Goal: Transaction & Acquisition: Purchase product/service

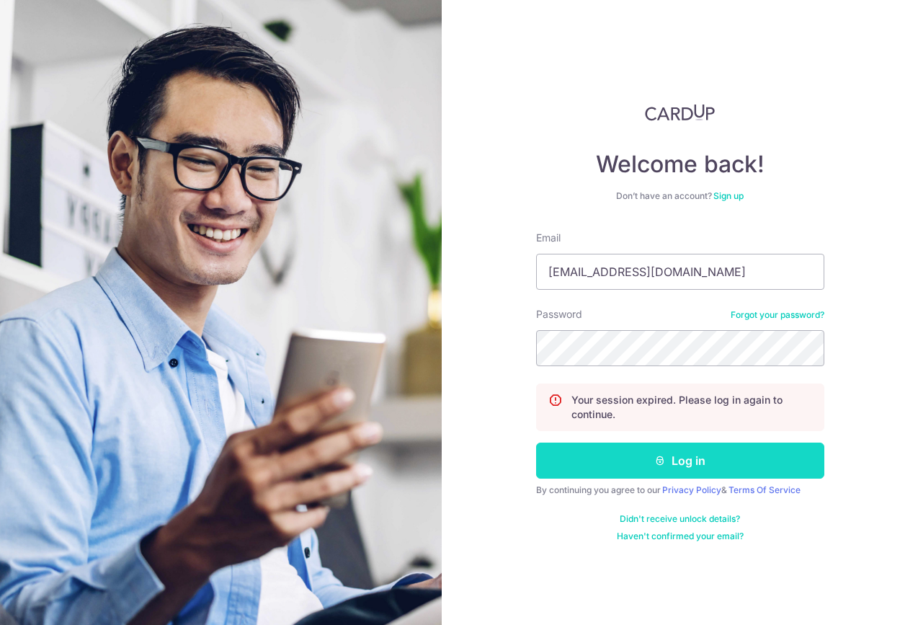
click at [672, 465] on button "Log in" at bounding box center [680, 460] width 288 height 36
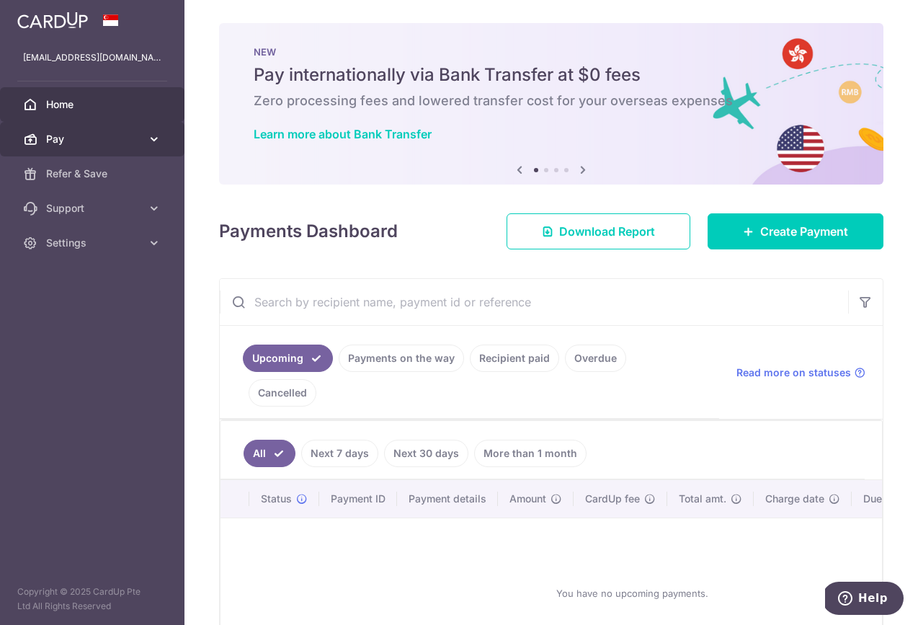
click at [154, 132] on icon at bounding box center [154, 139] width 14 height 14
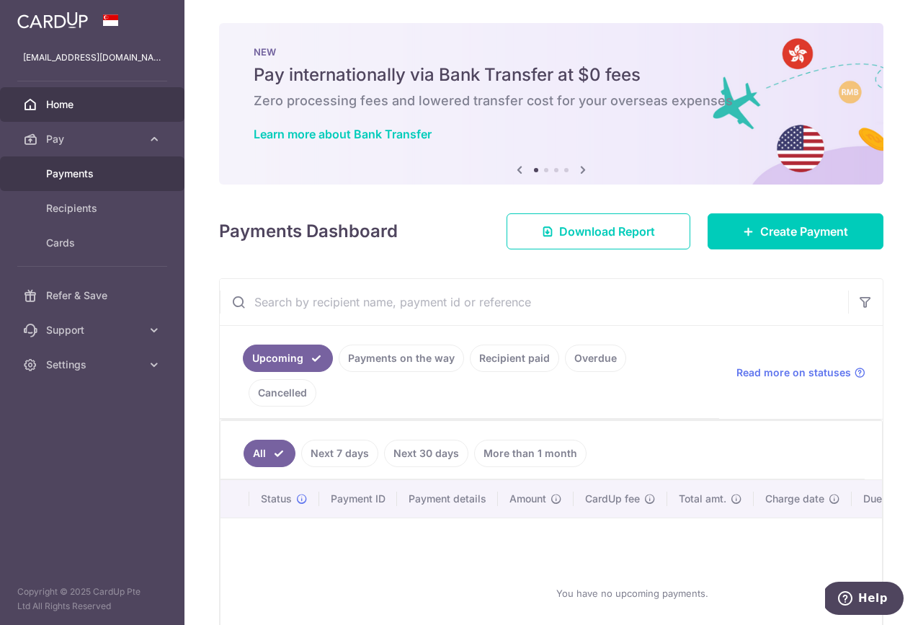
click at [100, 168] on span "Payments" at bounding box center [93, 173] width 95 height 14
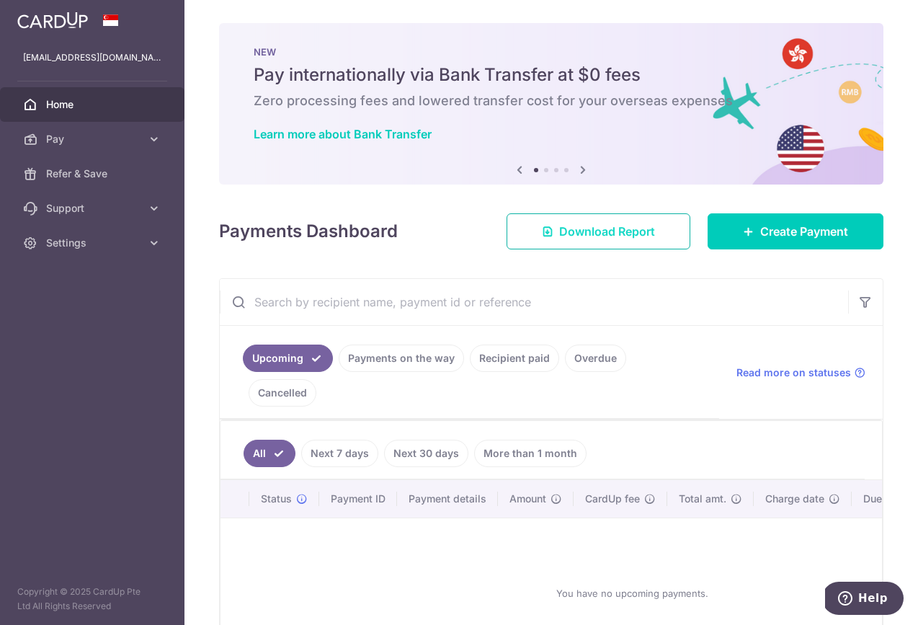
scroll to position [79, 0]
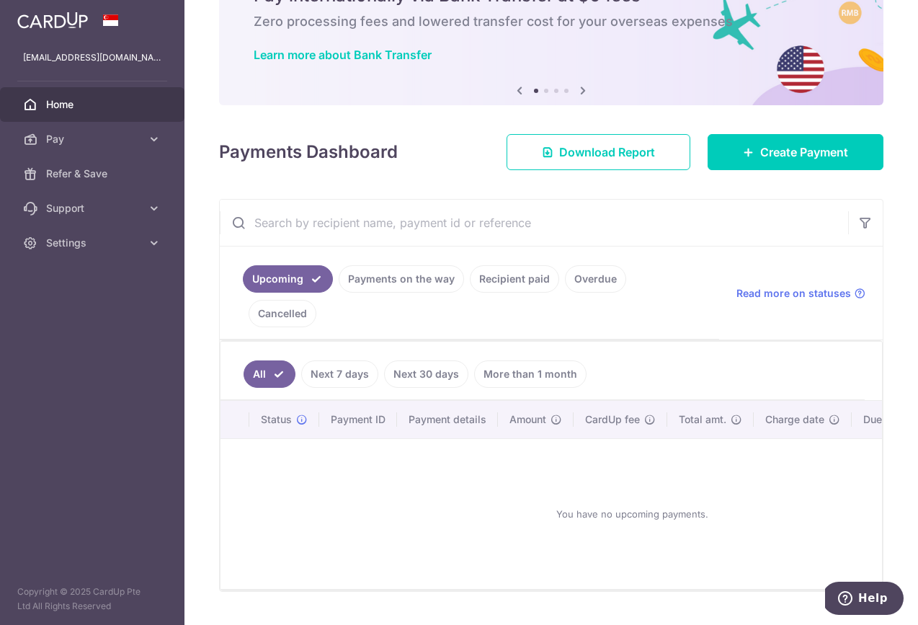
click at [517, 275] on link "Recipient paid" at bounding box center [514, 278] width 89 height 27
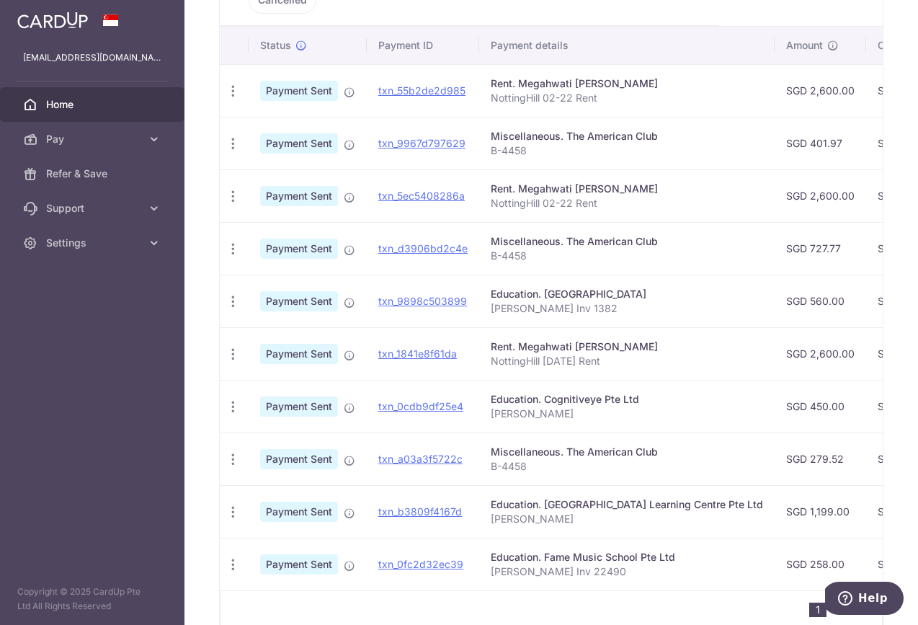
scroll to position [0, 0]
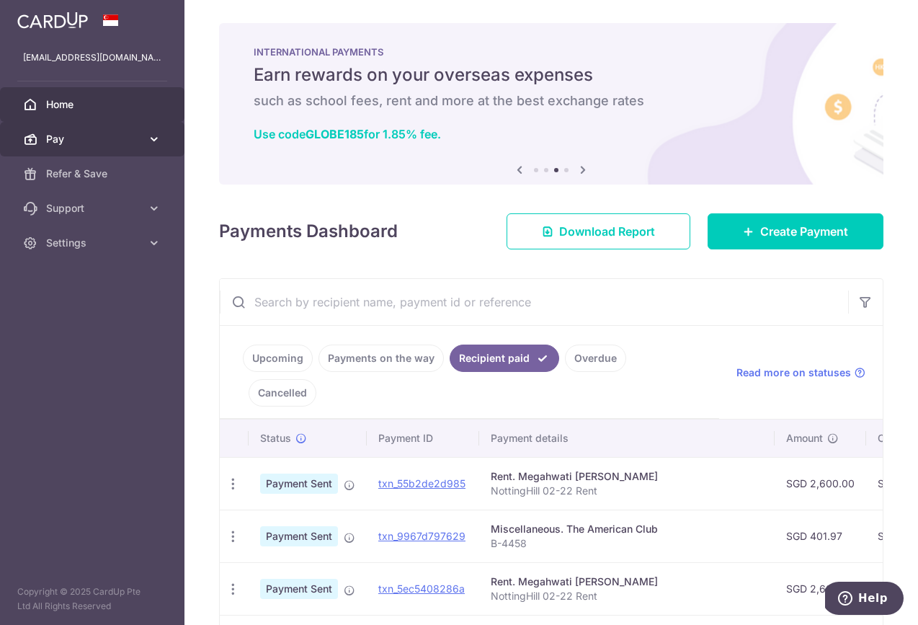
click at [134, 141] on span "Pay" at bounding box center [93, 139] width 95 height 14
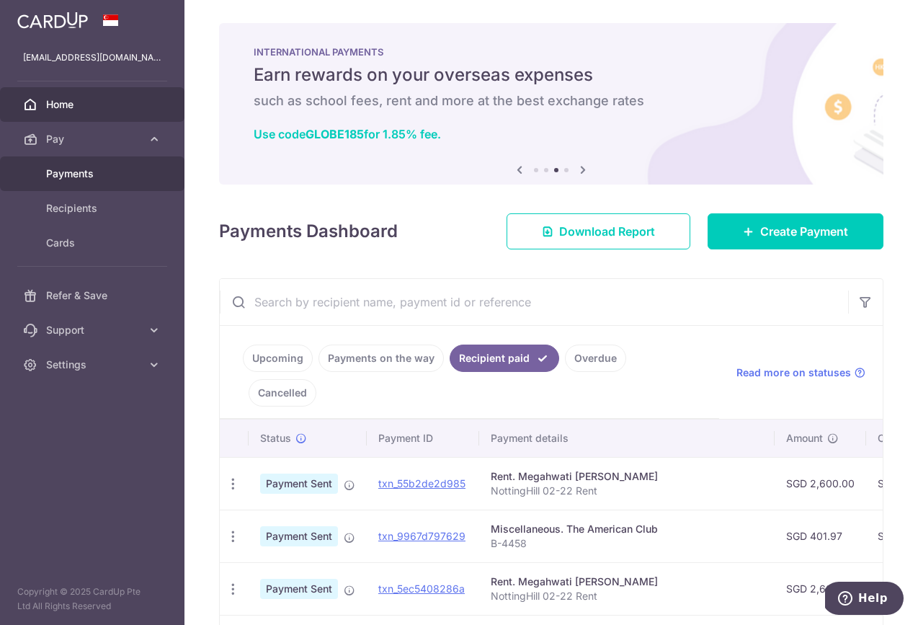
click at [117, 172] on span "Payments" at bounding box center [93, 173] width 95 height 14
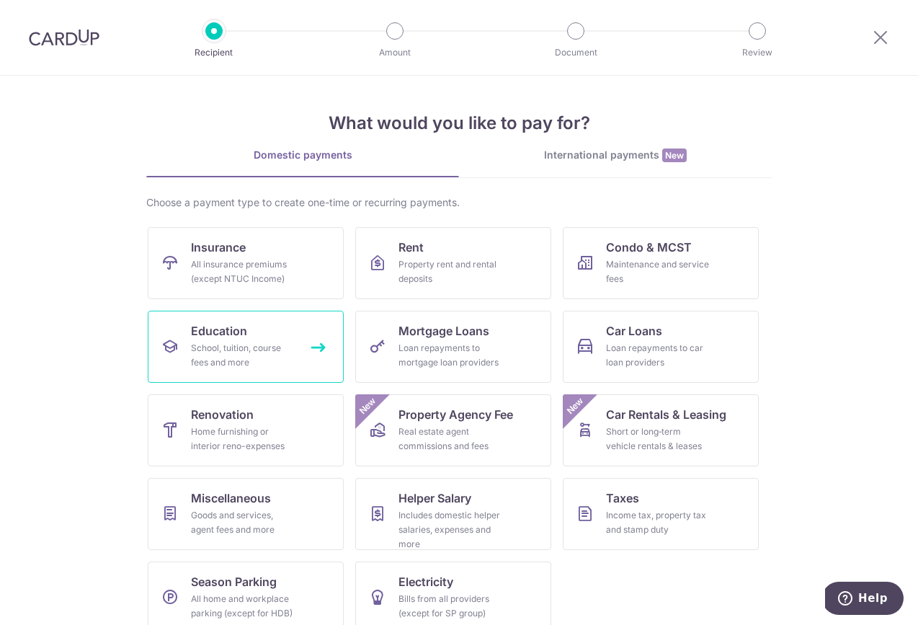
click at [226, 357] on div "School, tuition, course fees and more" at bounding box center [243, 355] width 104 height 29
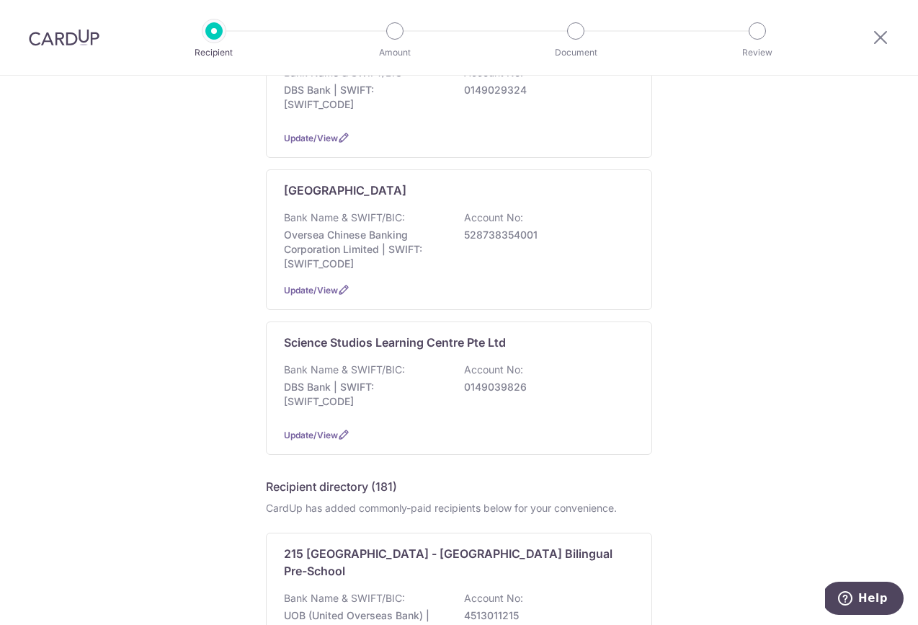
scroll to position [352, 0]
click at [414, 355] on div "Science Studios Learning Centre Pte Ltd Bank Name & SWIFT/BIC: DBS Bank | SWIFT…" at bounding box center [459, 386] width 386 height 133
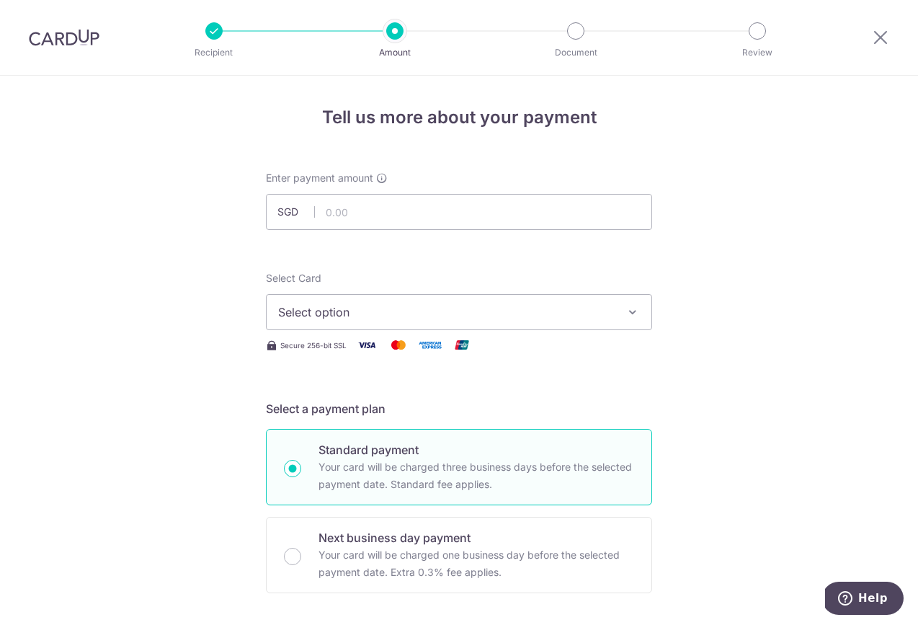
click at [427, 314] on span "Select option" at bounding box center [446, 311] width 336 height 17
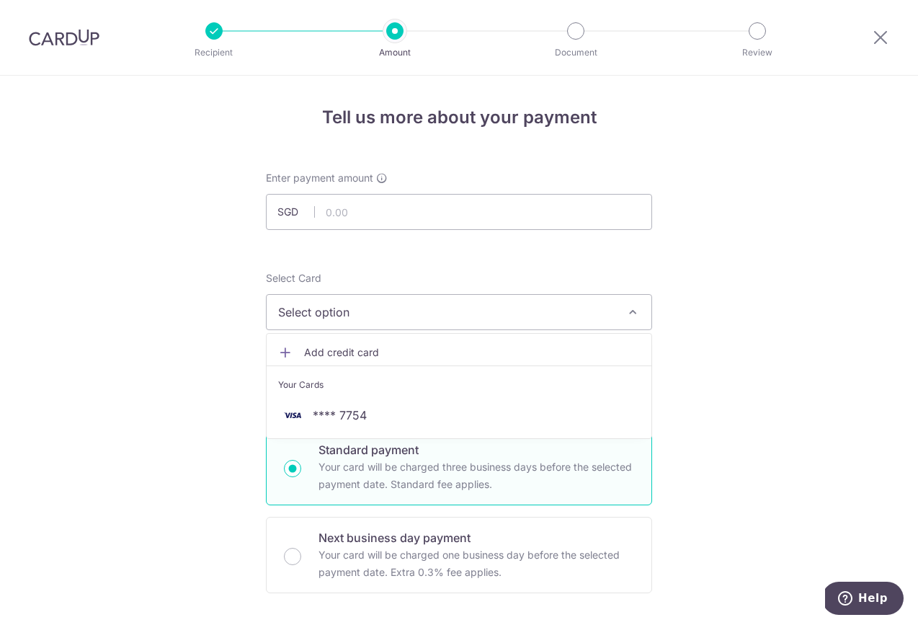
click at [424, 345] on span "Add credit card" at bounding box center [472, 352] width 336 height 14
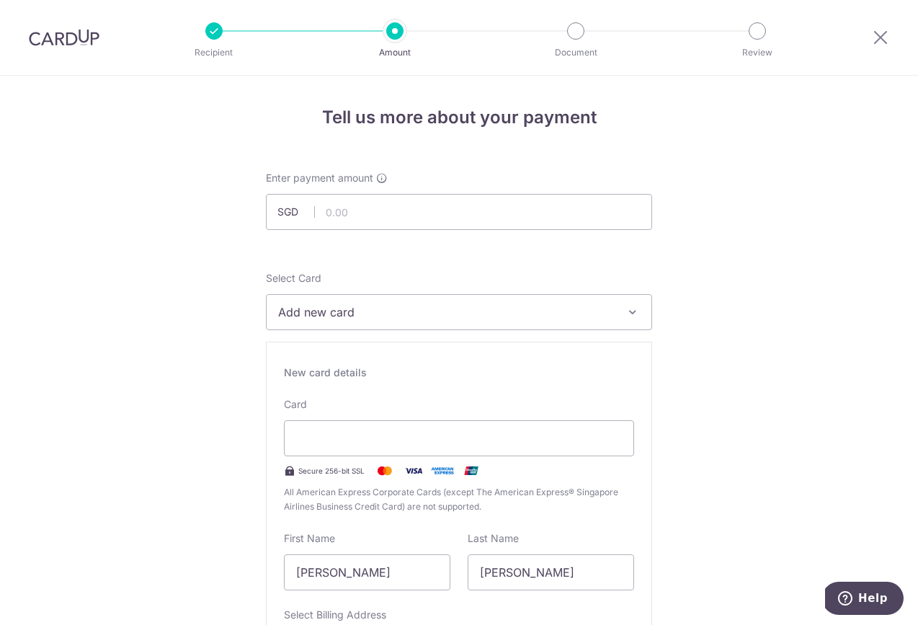
click at [515, 343] on div "New card details Card Secure 256-bit SSL All American Express Corporate Cards (…" at bounding box center [459, 549] width 386 height 414
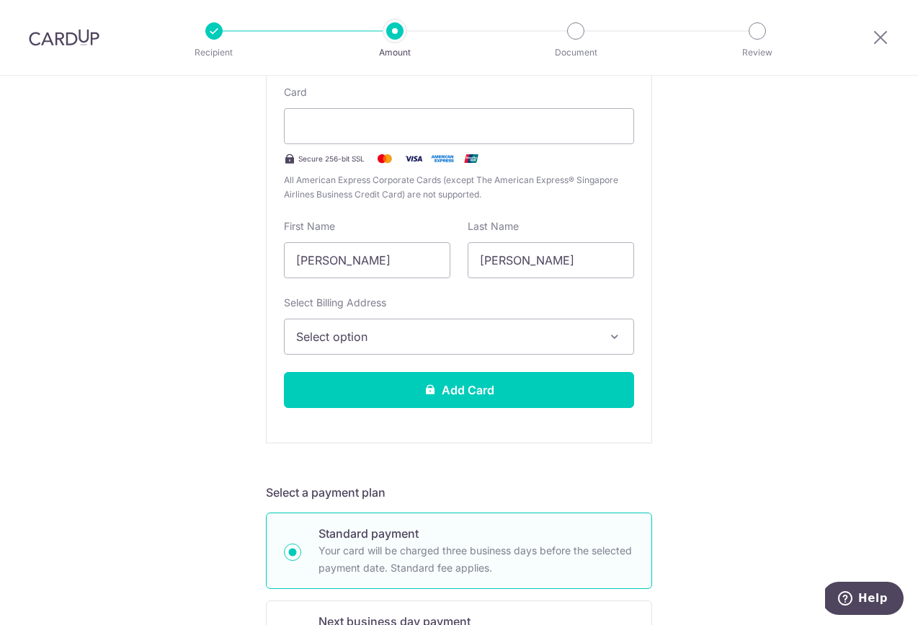
scroll to position [316, 0]
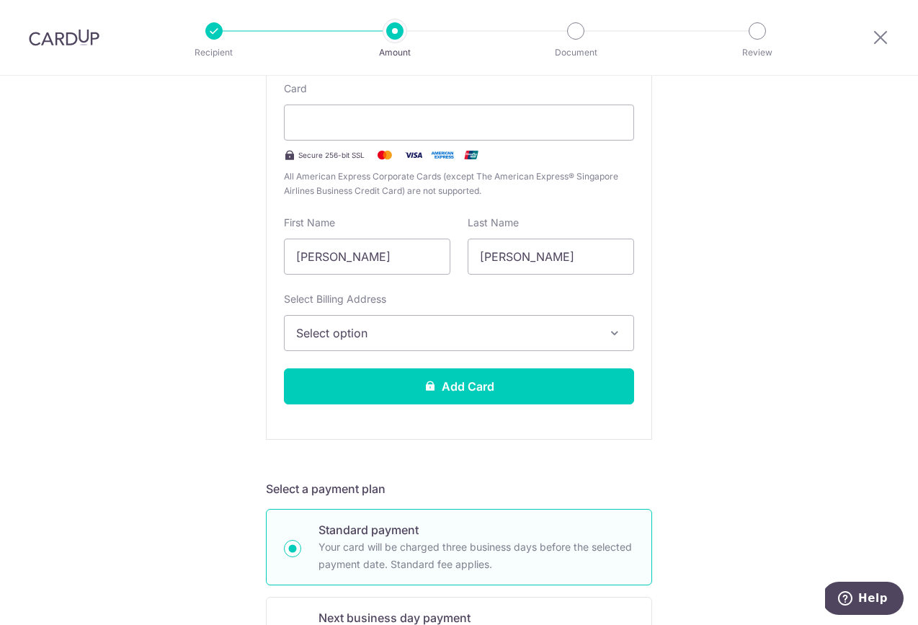
click at [553, 337] on span "Select option" at bounding box center [446, 332] width 300 height 17
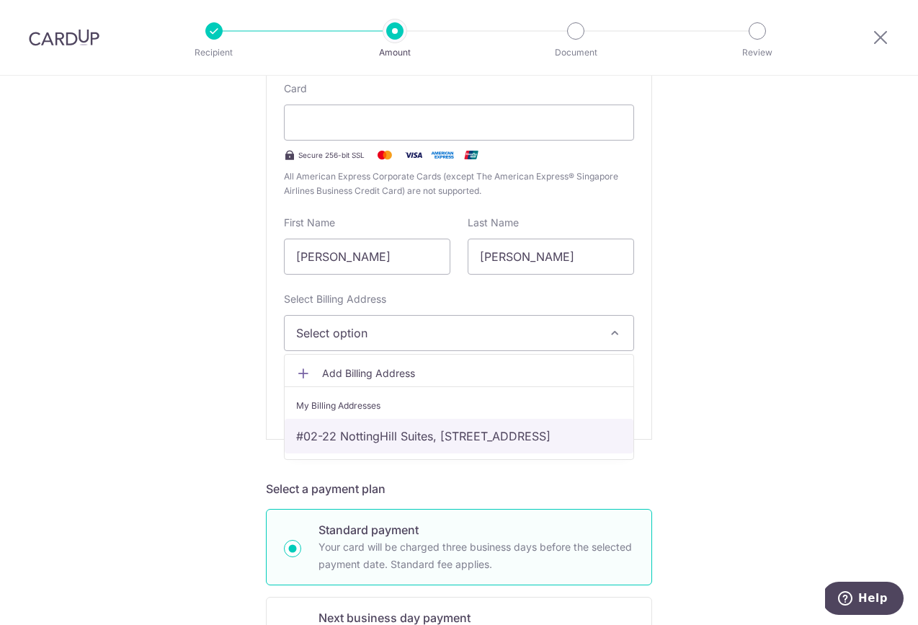
click at [510, 437] on link "#02-22 NottingHill Suites, [STREET_ADDRESS]" at bounding box center [459, 436] width 349 height 35
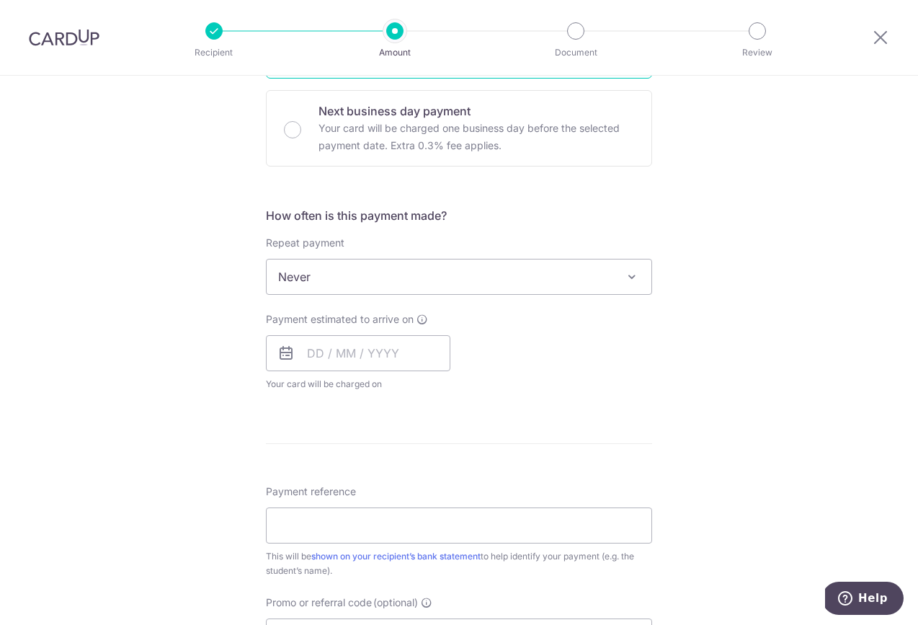
scroll to position [827, 0]
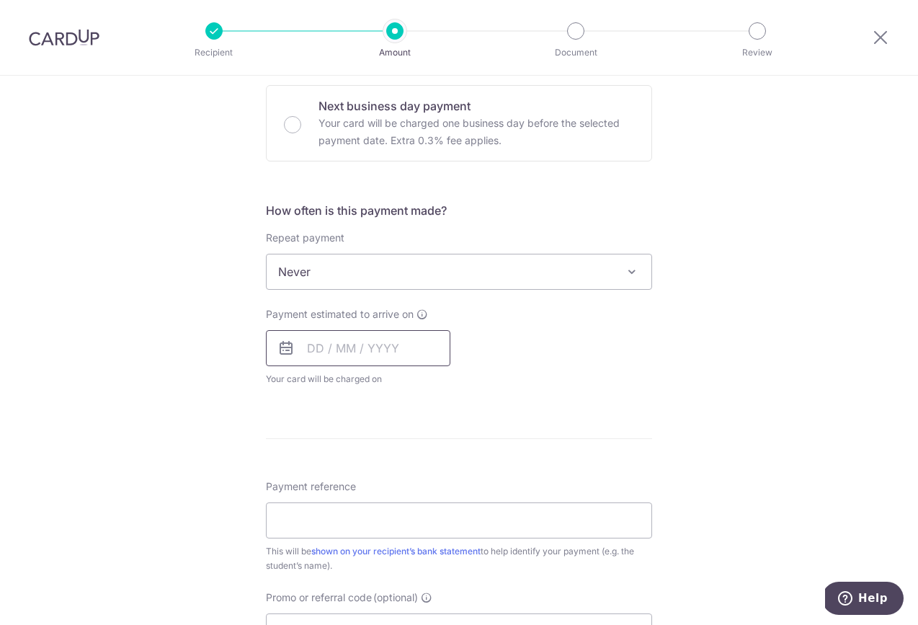
click at [414, 345] on input "text" at bounding box center [358, 348] width 184 height 36
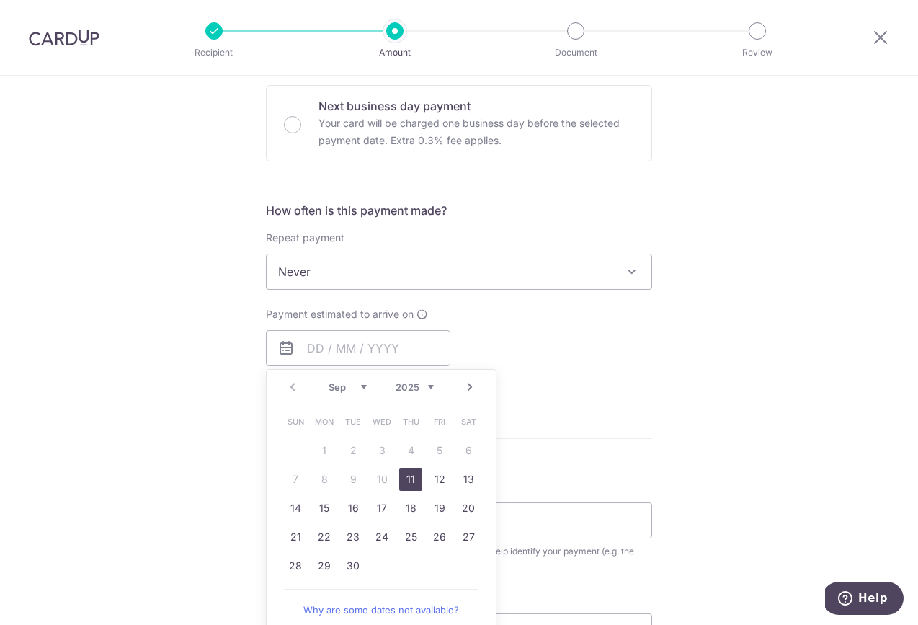
click at [412, 471] on link "11" at bounding box center [410, 479] width 23 height 23
type input "[DATE]"
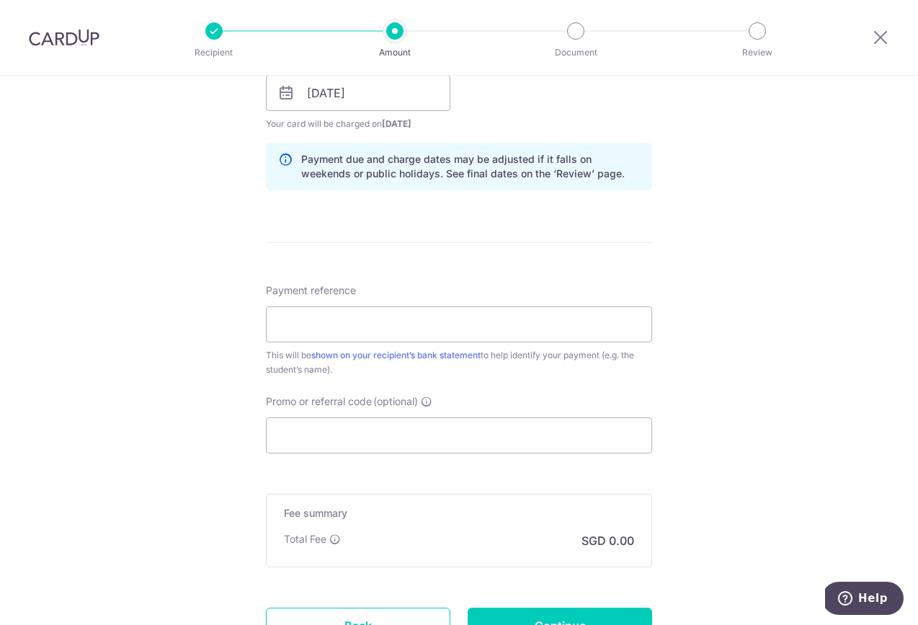
scroll to position [1087, 0]
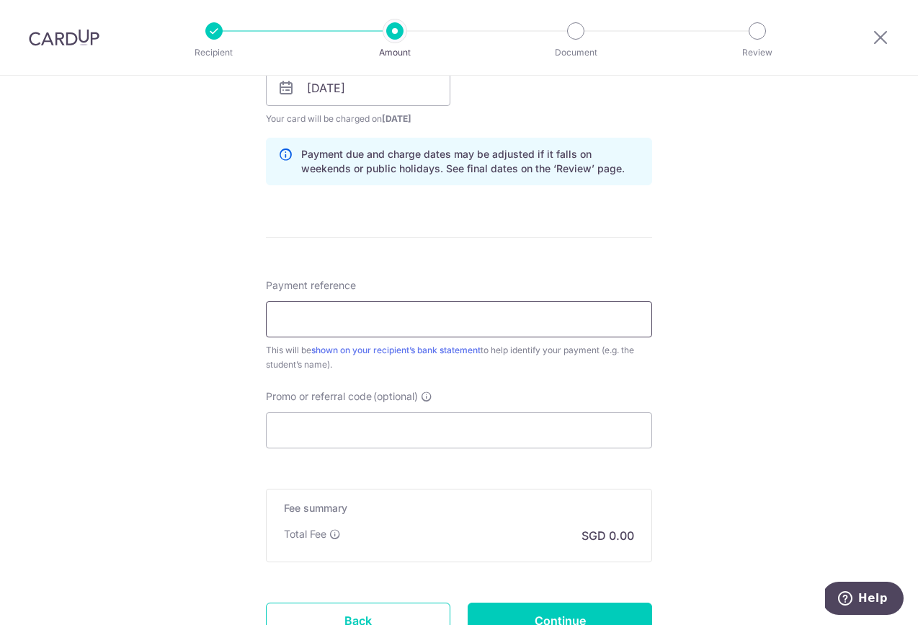
click at [437, 324] on input "Payment reference" at bounding box center [459, 319] width 386 height 36
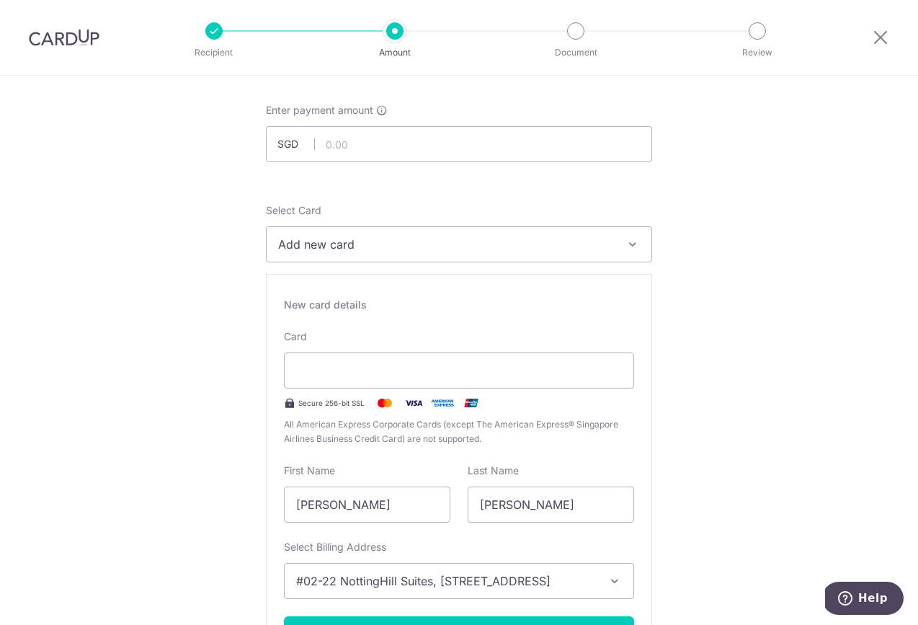
scroll to position [0, 0]
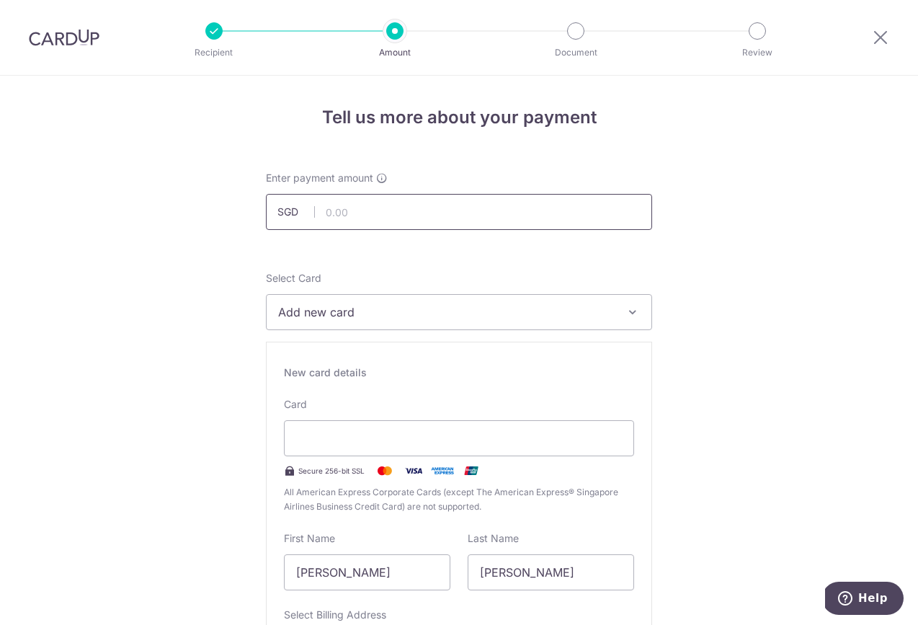
type input "BTP2025 10461 [PERSON_NAME]"
click at [361, 215] on input "text" at bounding box center [459, 212] width 386 height 36
type input "1,199.00"
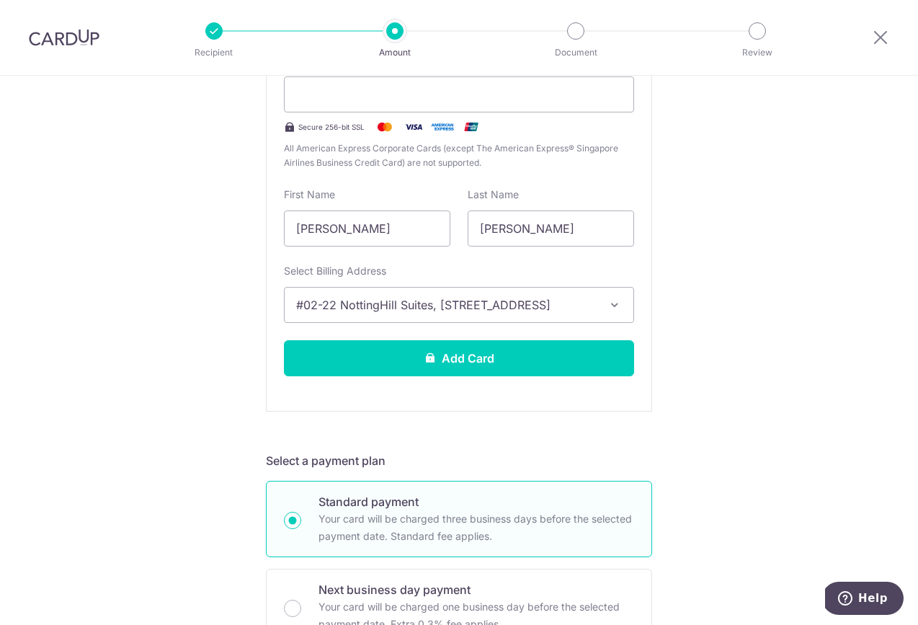
scroll to position [347, 0]
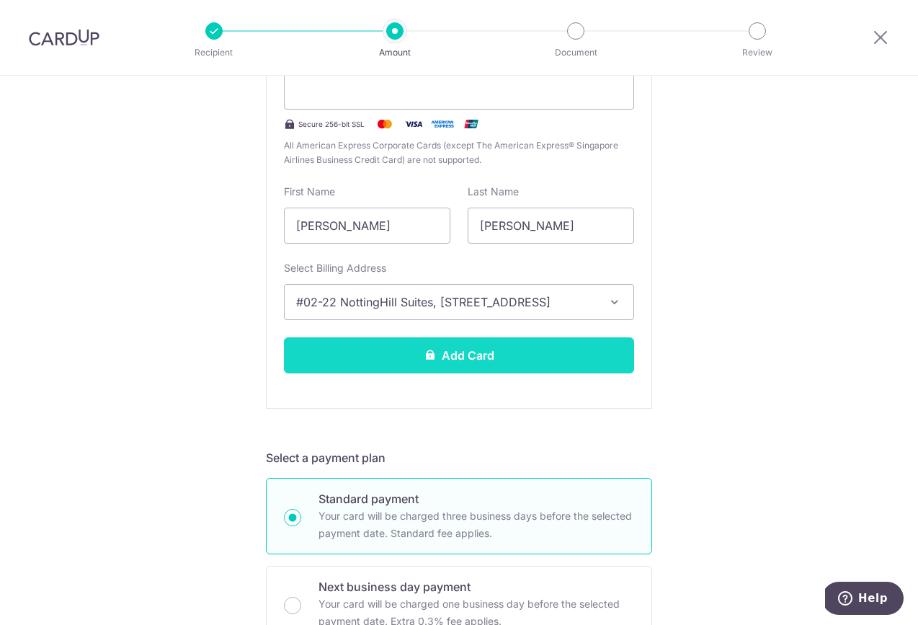
click at [530, 357] on button "Add Card" at bounding box center [459, 355] width 350 height 36
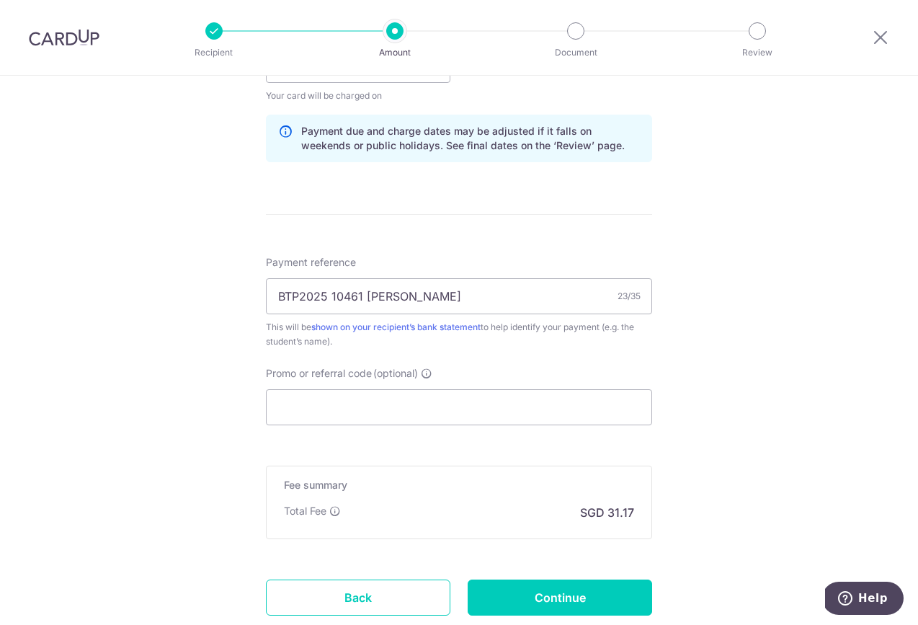
scroll to position [814, 0]
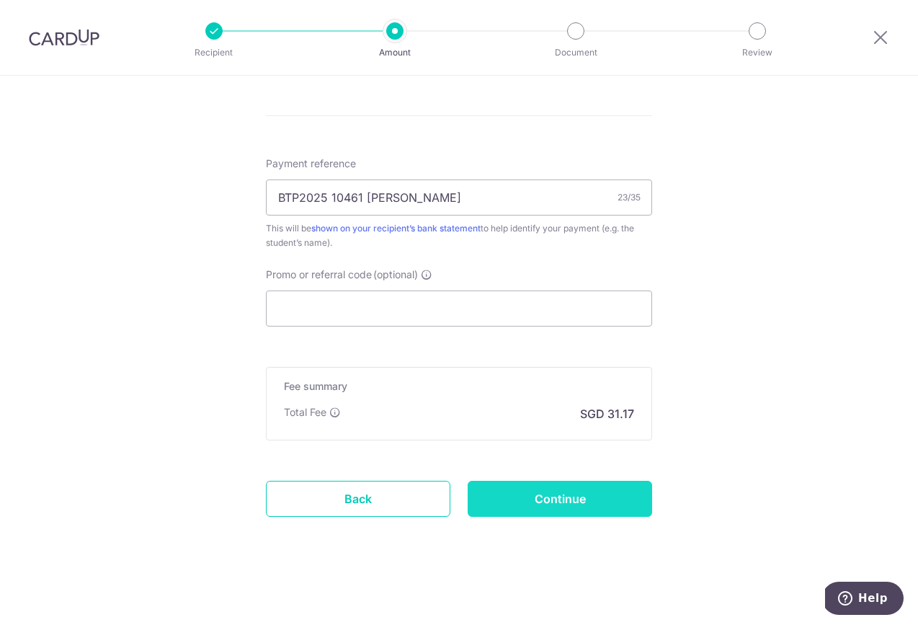
click at [559, 499] on input "Continue" at bounding box center [560, 499] width 184 height 36
type input "Create Schedule"
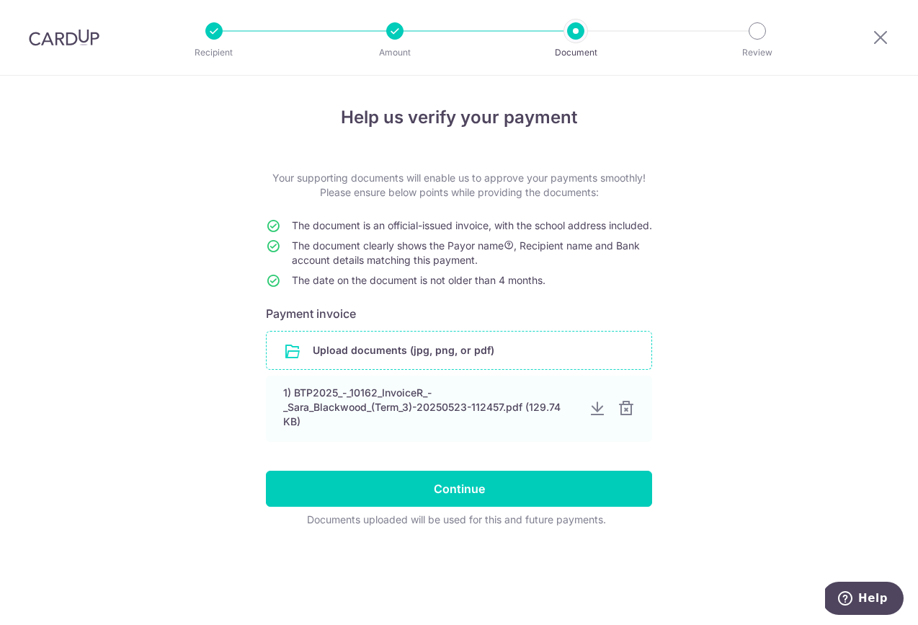
click at [473, 369] on input "file" at bounding box center [459, 350] width 385 height 37
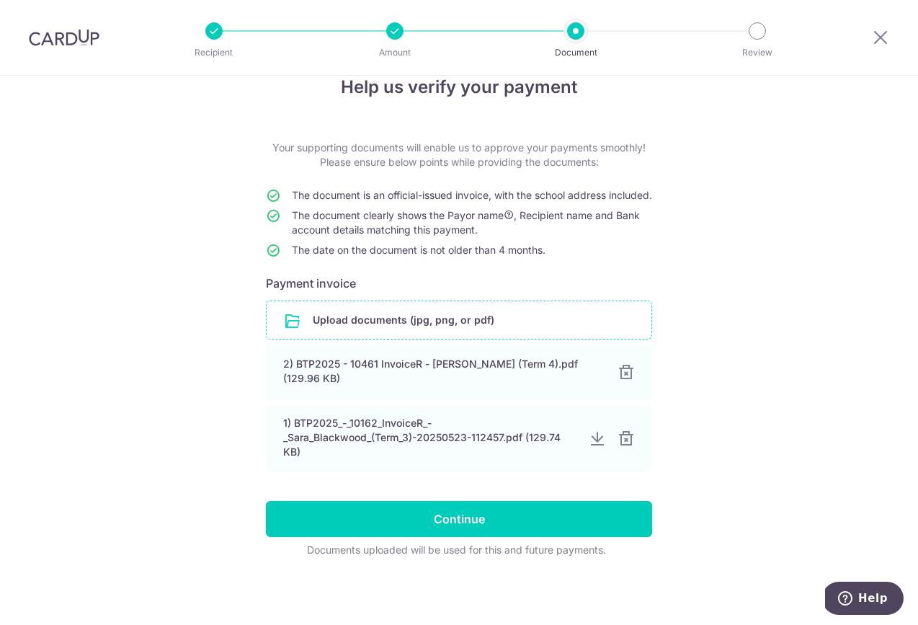
scroll to position [45, 0]
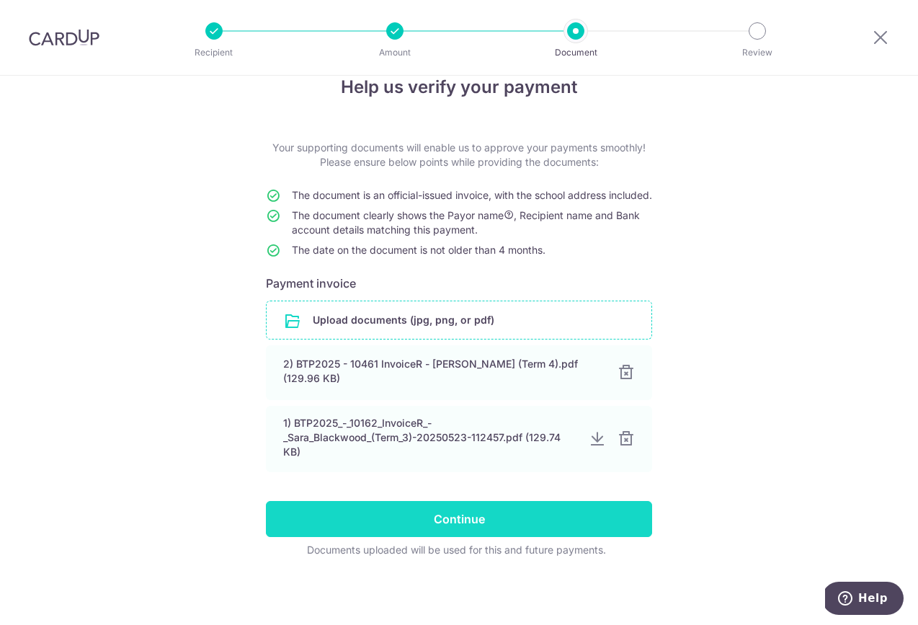
click at [463, 520] on input "Continue" at bounding box center [459, 519] width 386 height 36
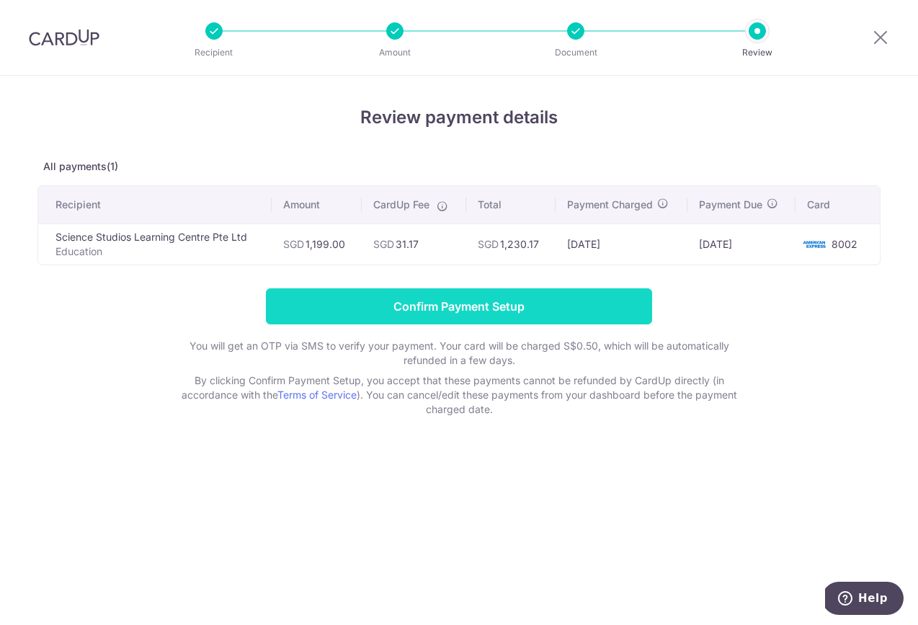
click at [466, 302] on input "Confirm Payment Setup" at bounding box center [459, 306] width 386 height 36
